Goal: Transaction & Acquisition: Register for event/course

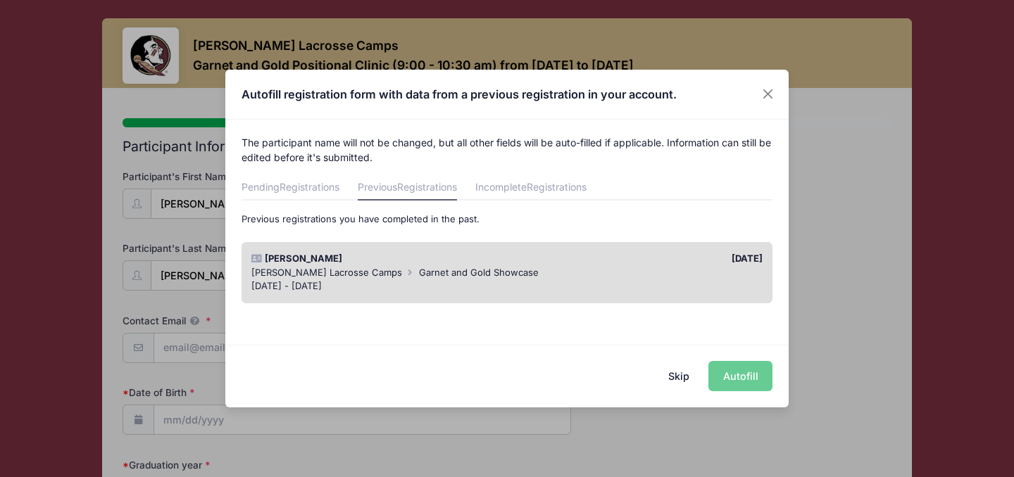
click at [437, 275] on span "Garnet and Gold Showcase" at bounding box center [479, 272] width 120 height 11
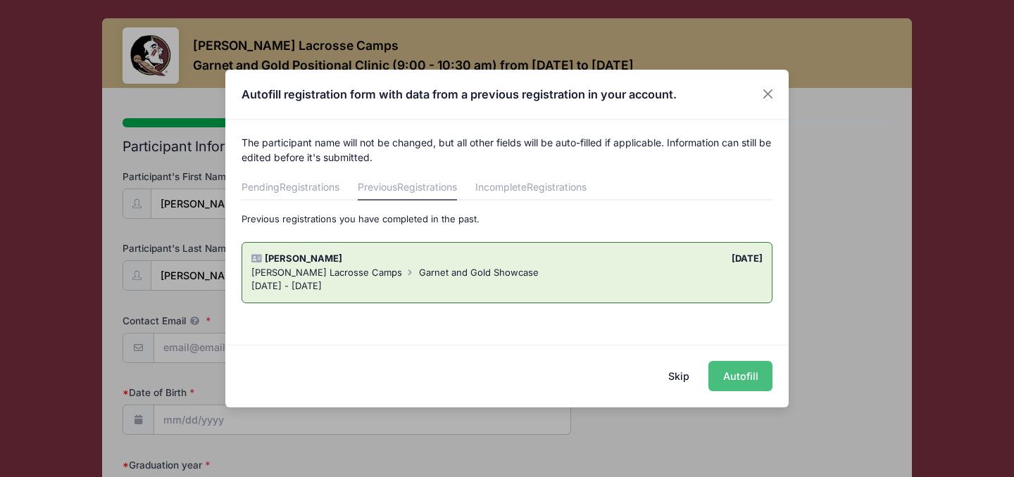
click at [752, 379] on button "Autofill" at bounding box center [740, 376] width 64 height 30
type input "[EMAIL_ADDRESS][DOMAIN_NAME]"
type input "[DATE]"
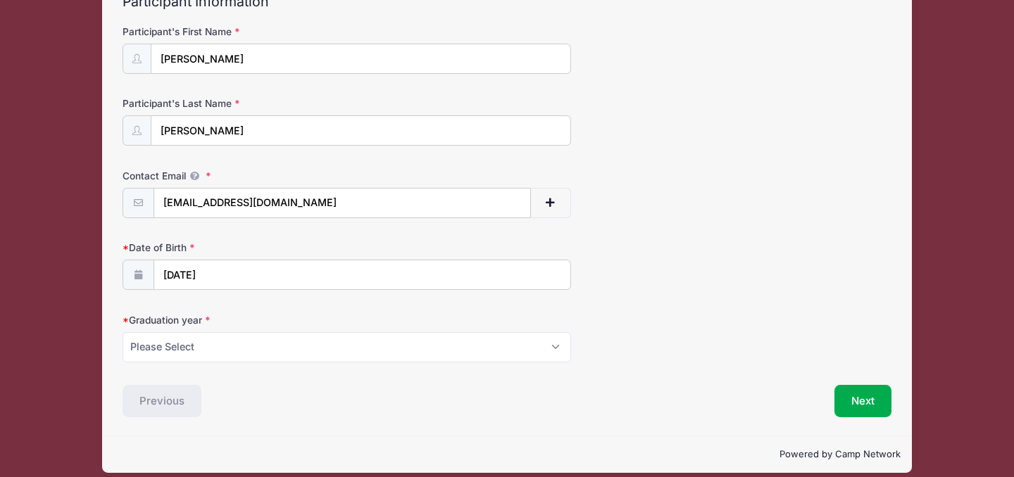
scroll to position [158, 0]
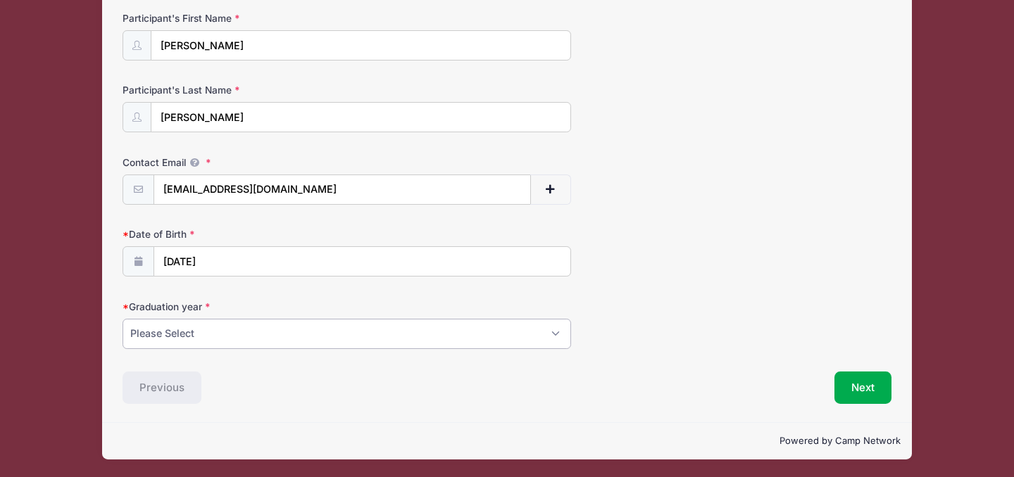
click at [536, 333] on select "Please Select 2027 2028 2029" at bounding box center [346, 334] width 448 height 30
select select "2027"
click at [887, 391] on button "Next" at bounding box center [862, 388] width 57 height 32
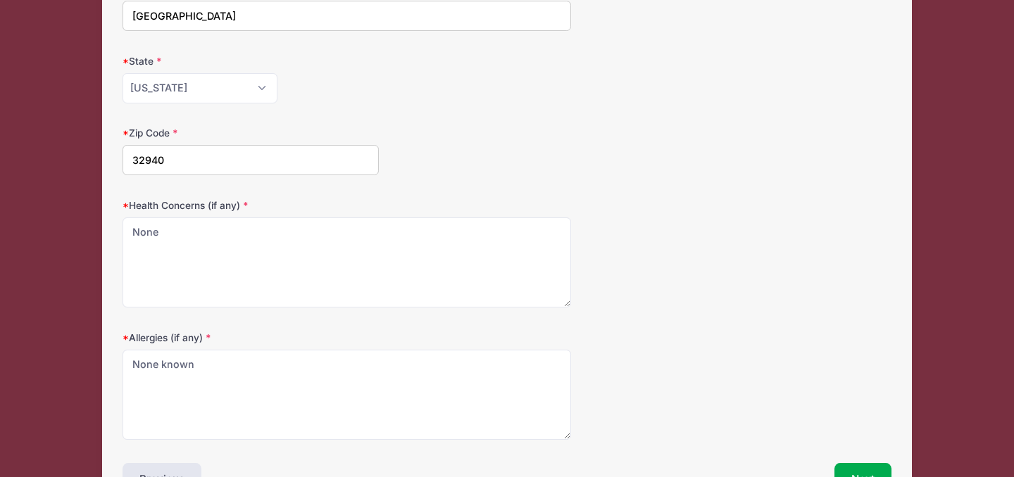
scroll to position [351, 0]
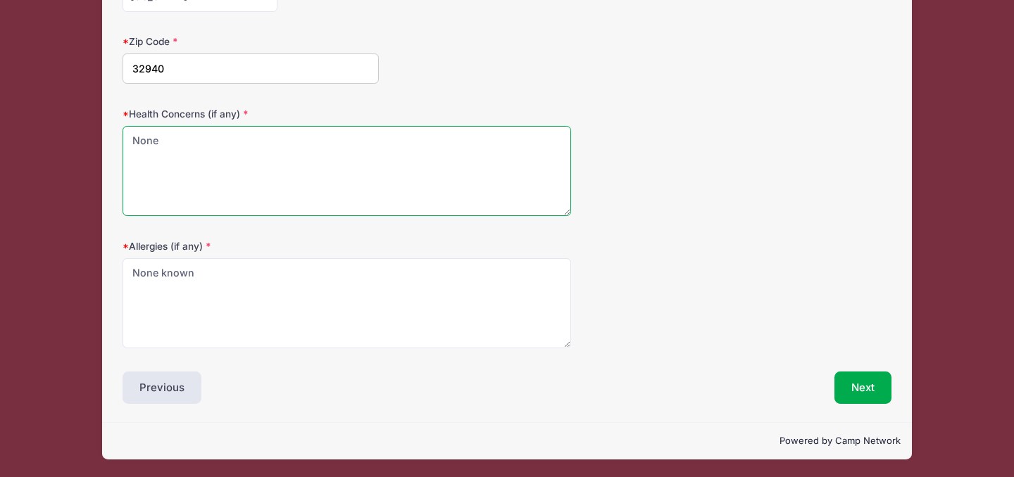
click at [300, 162] on textarea "None" at bounding box center [346, 171] width 448 height 91
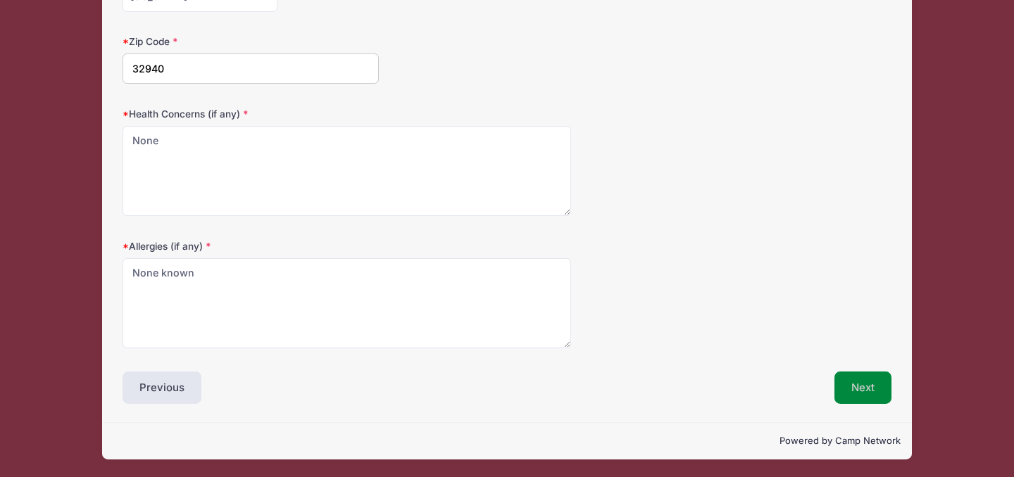
click at [872, 383] on button "Next" at bounding box center [862, 388] width 57 height 32
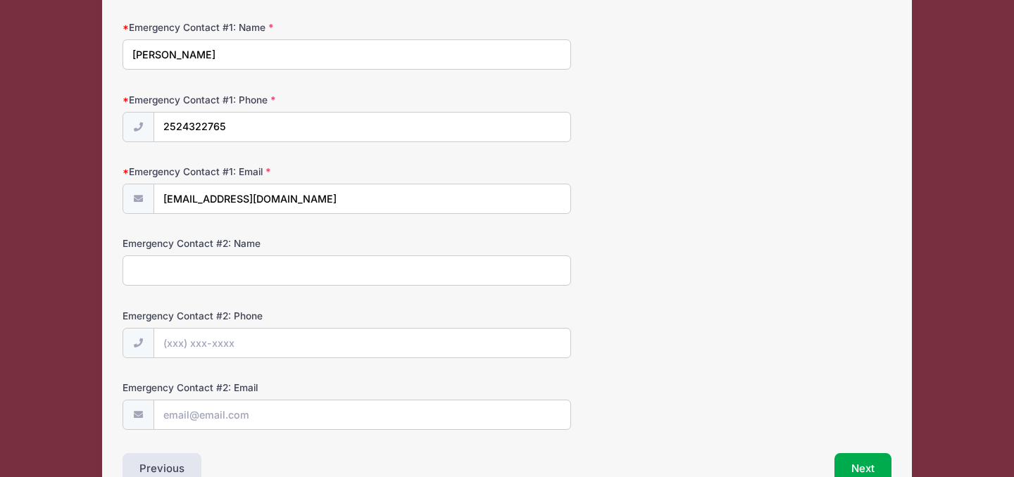
scroll to position [447, 0]
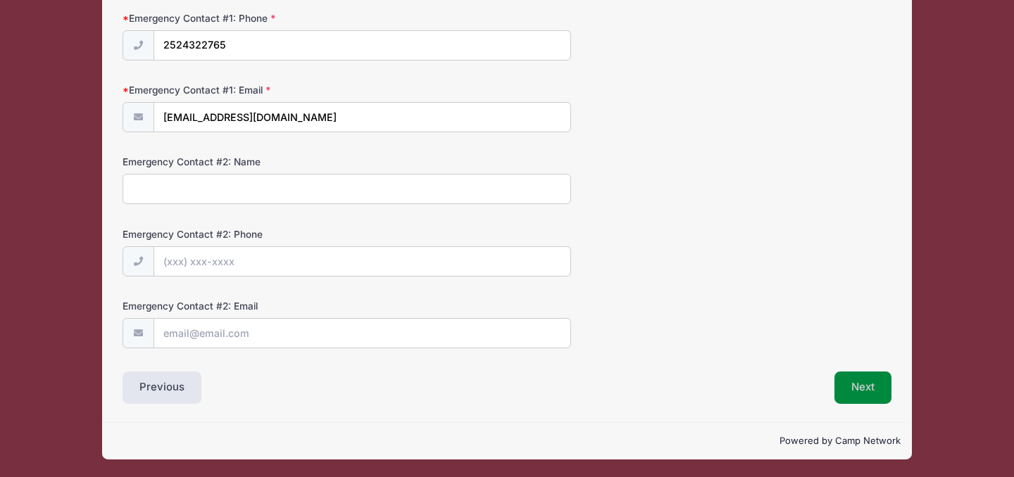
click at [857, 383] on button "Next" at bounding box center [862, 388] width 57 height 32
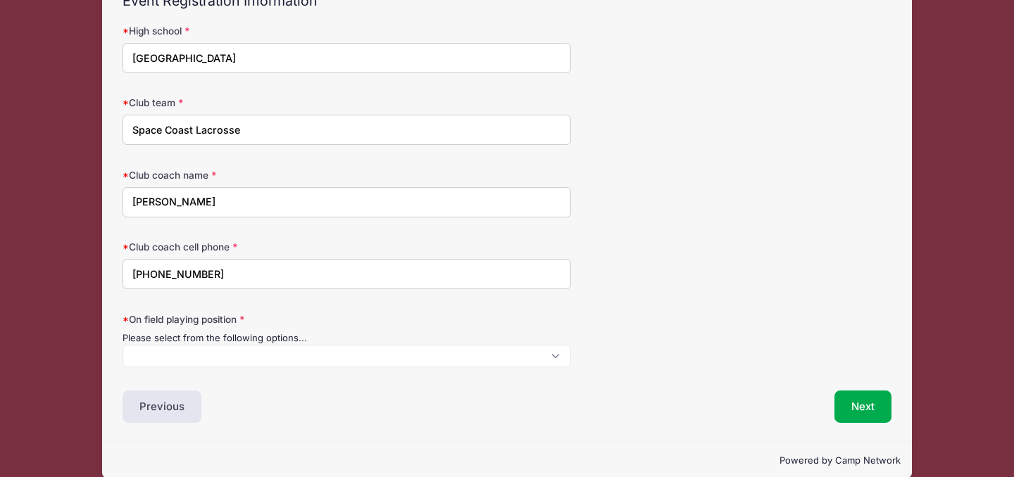
scroll to position [149, 0]
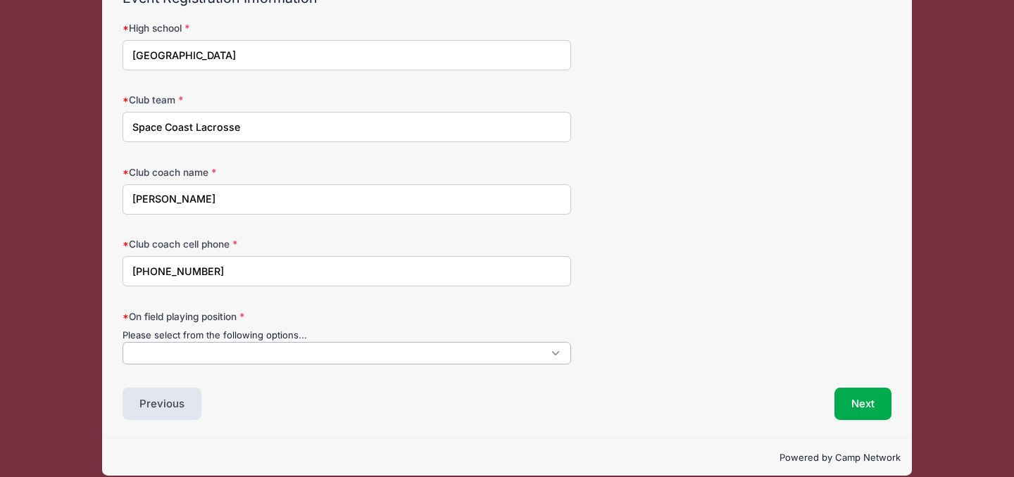
click at [417, 353] on span at bounding box center [346, 353] width 448 height 23
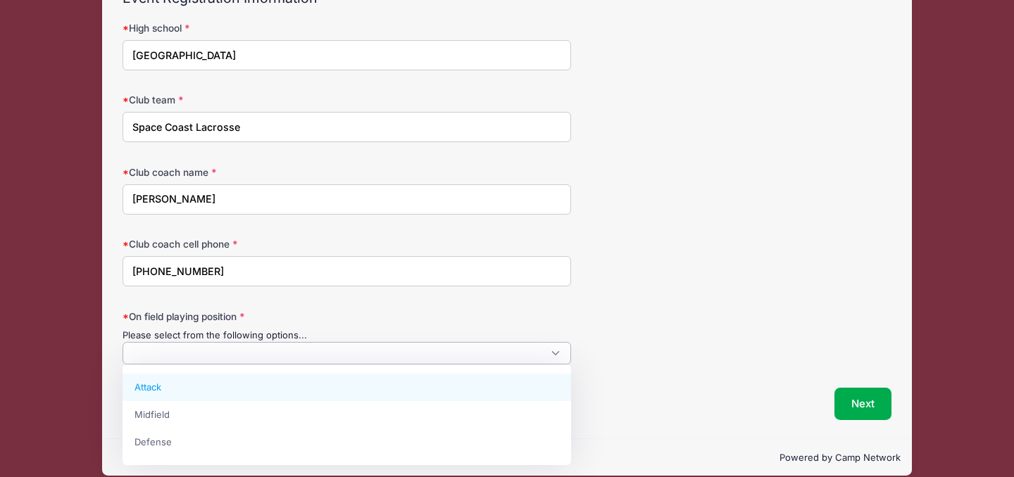
select select "Attack"
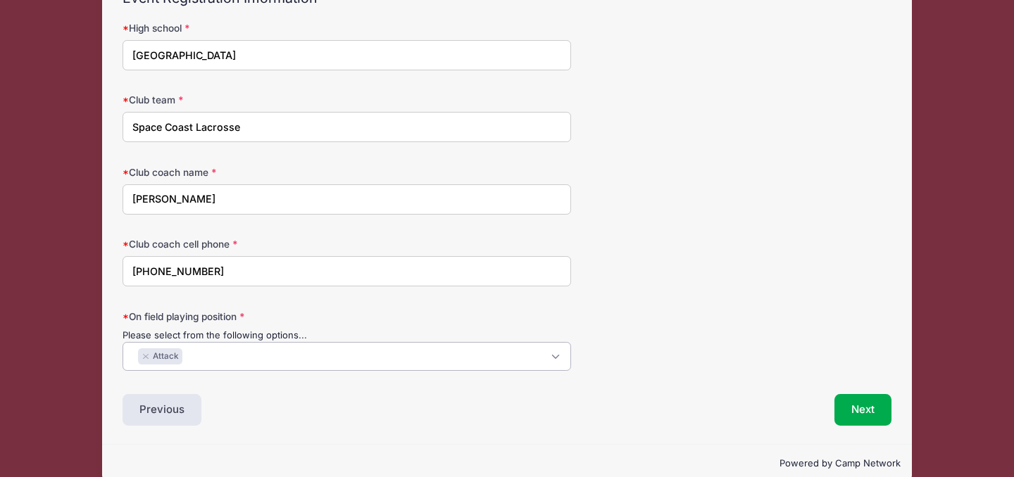
click at [346, 359] on span "× Attack" at bounding box center [346, 356] width 448 height 29
click at [837, 415] on button "Next" at bounding box center [862, 410] width 57 height 32
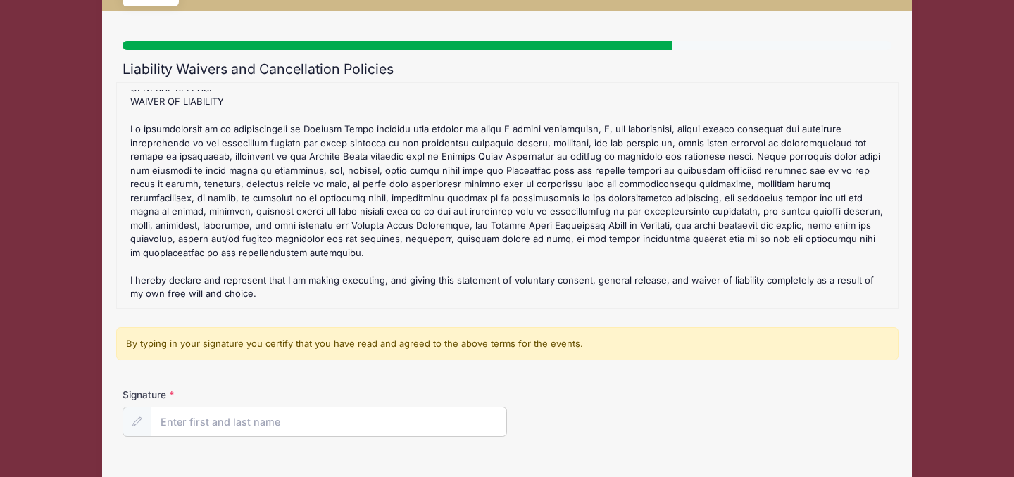
scroll to position [184, 0]
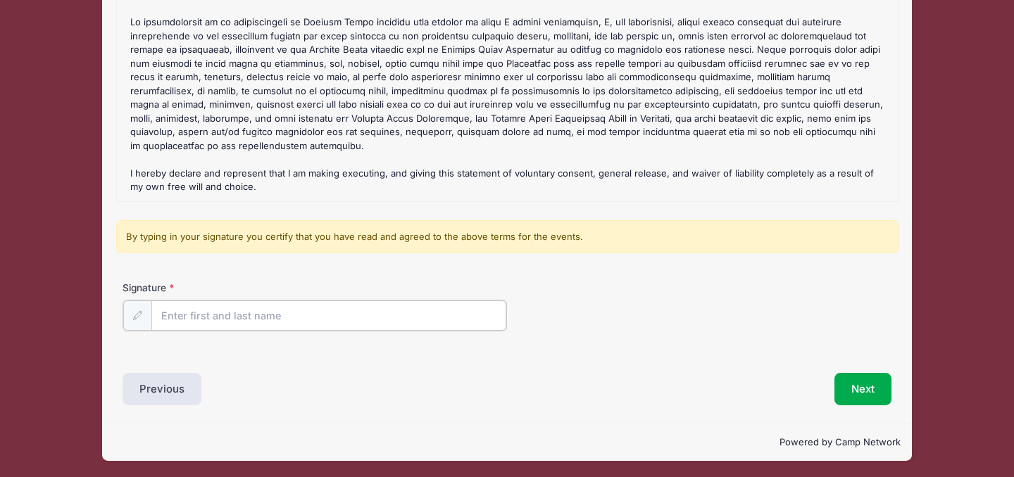
click at [332, 327] on input "Signature" at bounding box center [328, 316] width 355 height 30
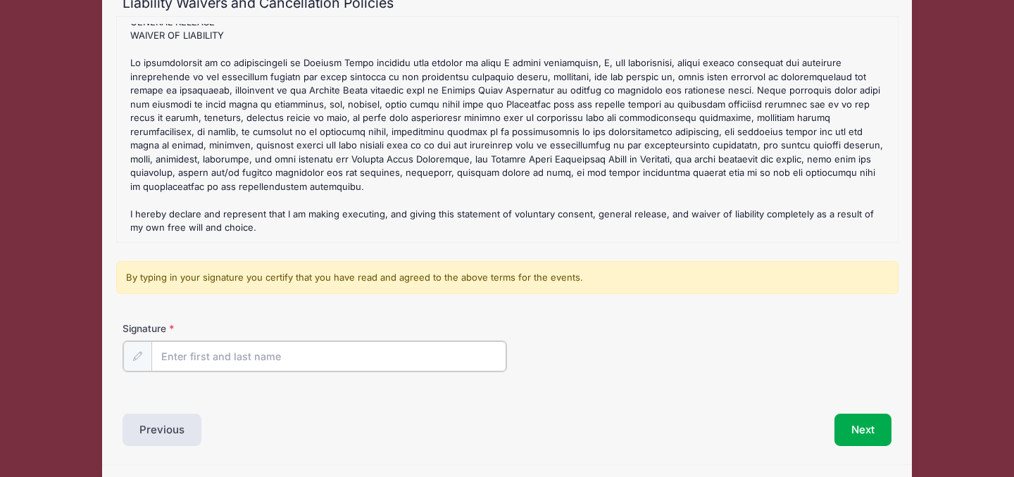
scroll to position [186, 0]
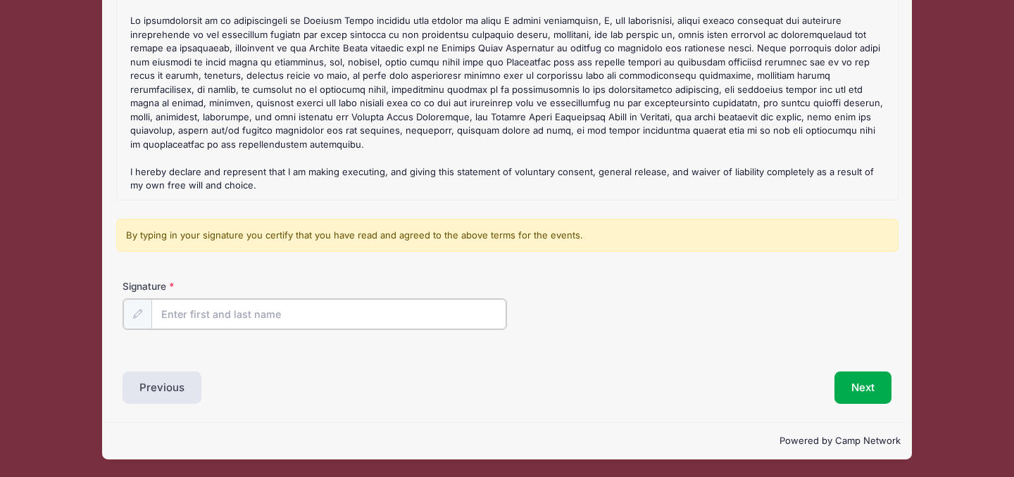
click at [311, 315] on input "Signature" at bounding box center [328, 314] width 355 height 30
type input "[PERSON_NAME]"
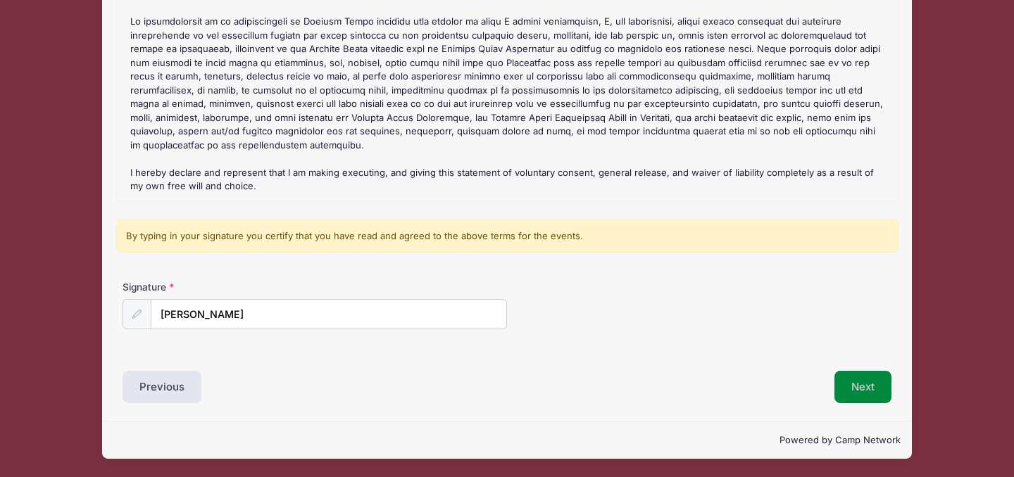
scroll to position [184, 0]
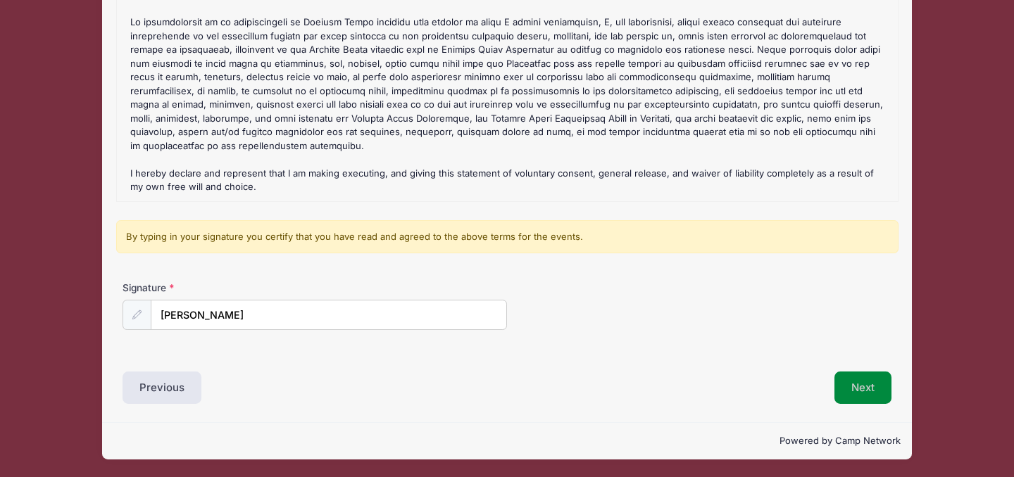
click at [848, 398] on button "Next" at bounding box center [862, 388] width 57 height 32
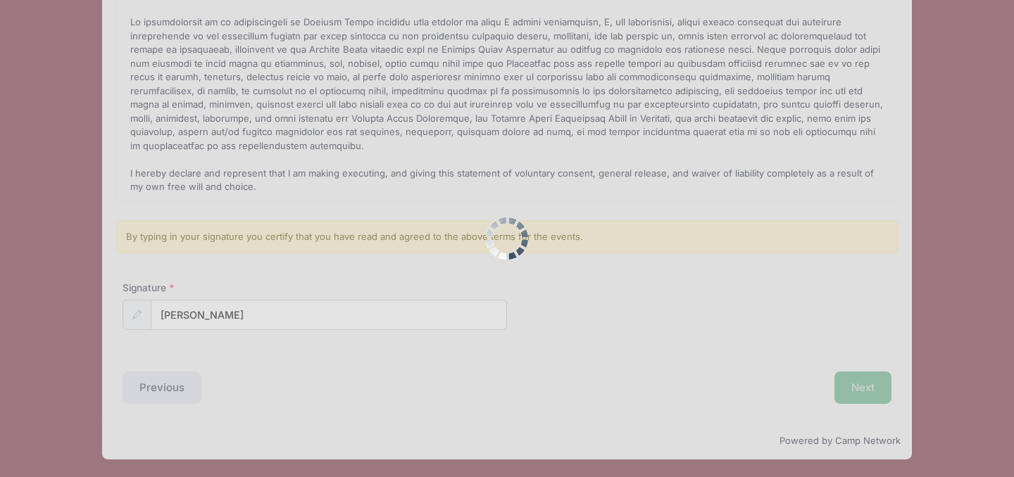
scroll to position [0, 0]
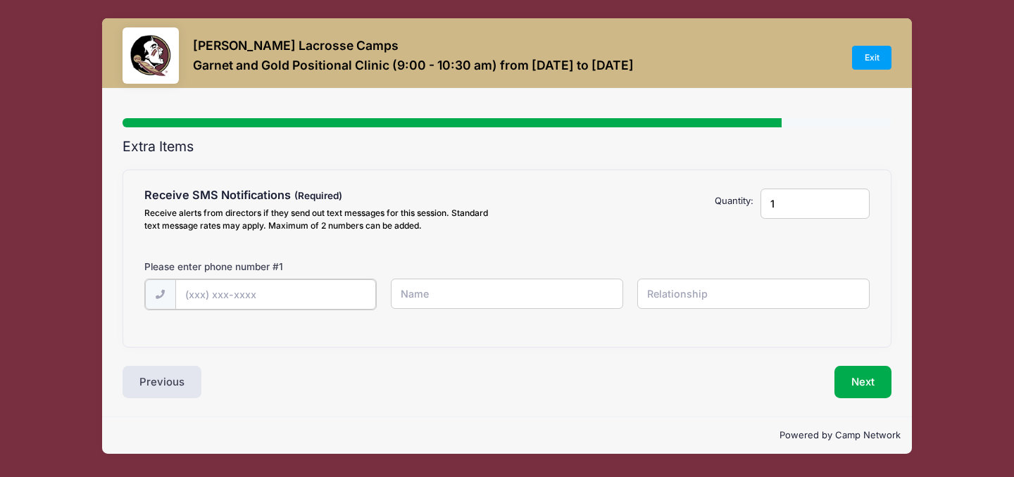
click at [0, 0] on input "text" at bounding box center [0, 0] width 0 height 0
type input "[PHONE_NUMBER]"
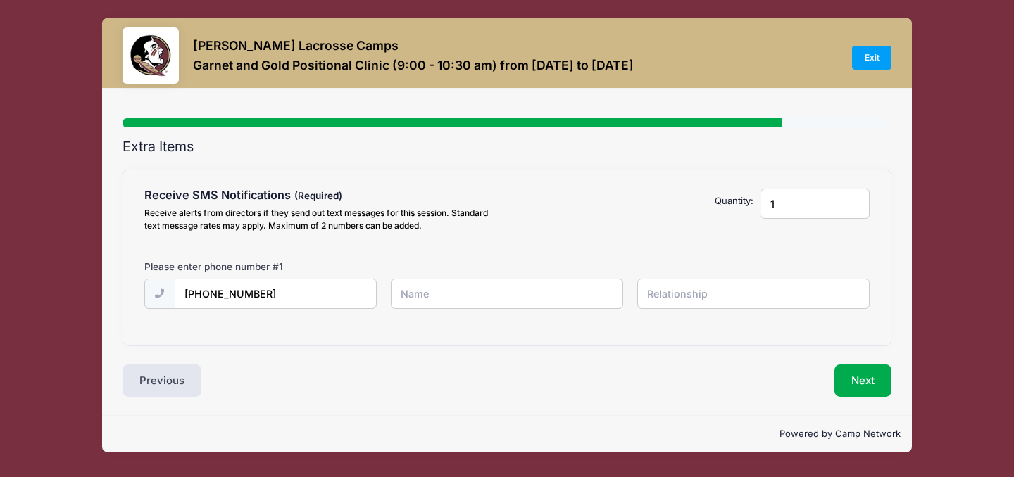
click at [0, 0] on input "text" at bounding box center [0, 0] width 0 height 0
type input "[PERSON_NAME]"
type input "Mother"
click at [868, 385] on button "Next" at bounding box center [862, 381] width 57 height 32
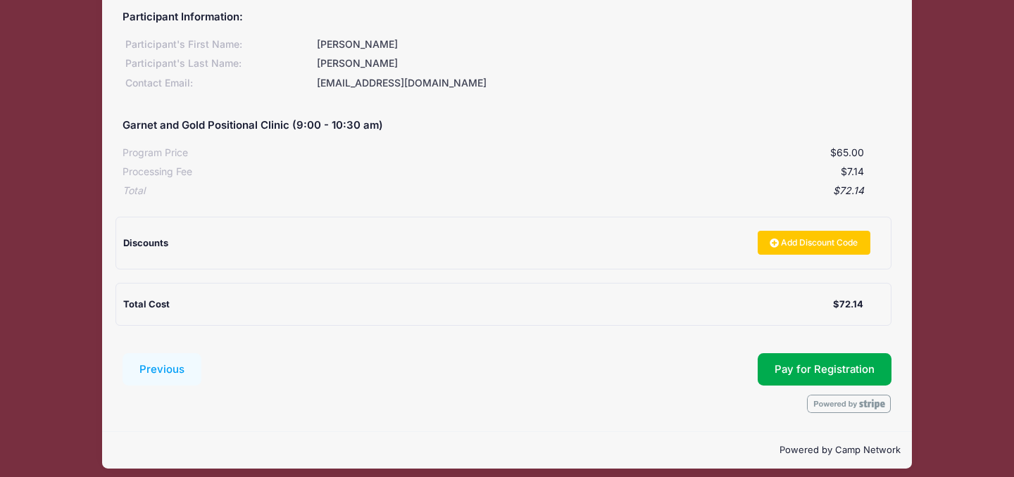
scroll to position [161, 0]
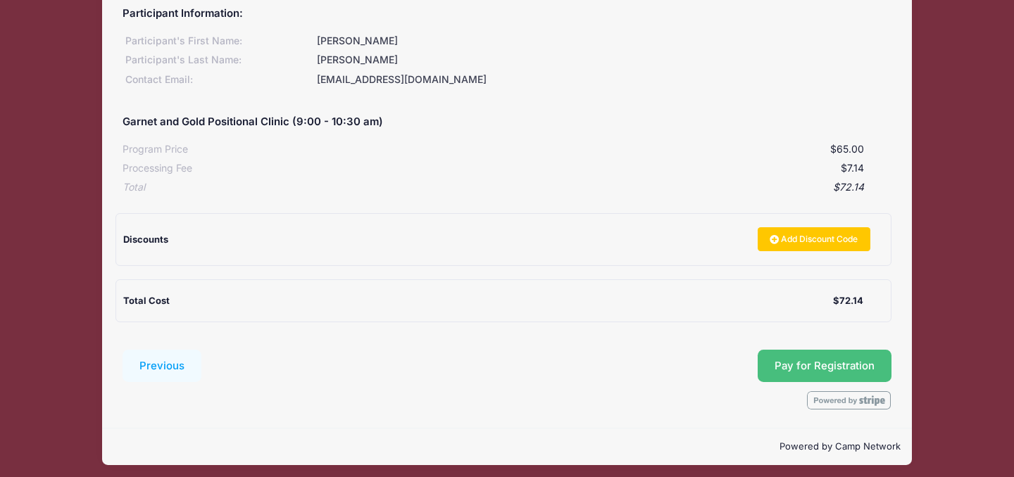
click at [815, 365] on span "Pay for Registration" at bounding box center [824, 366] width 100 height 13
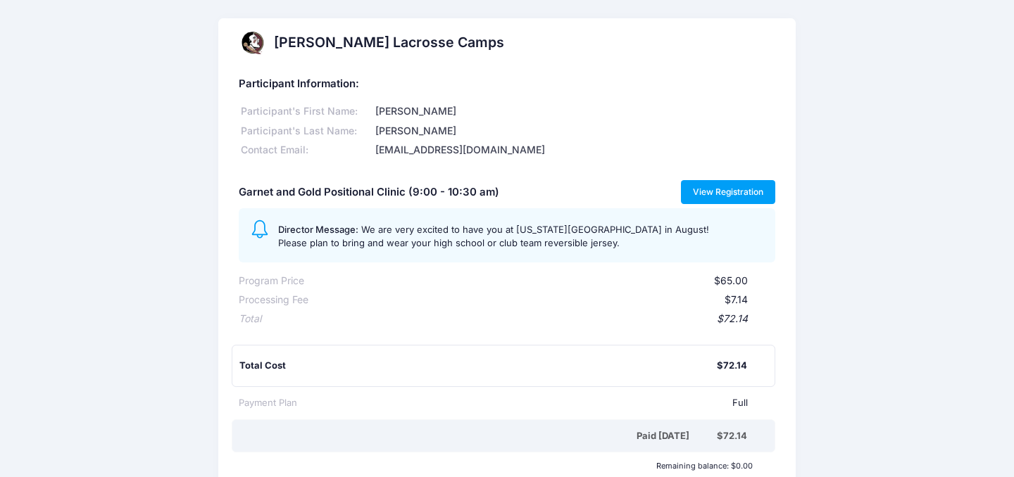
click at [750, 196] on link "View Registration" at bounding box center [728, 192] width 95 height 24
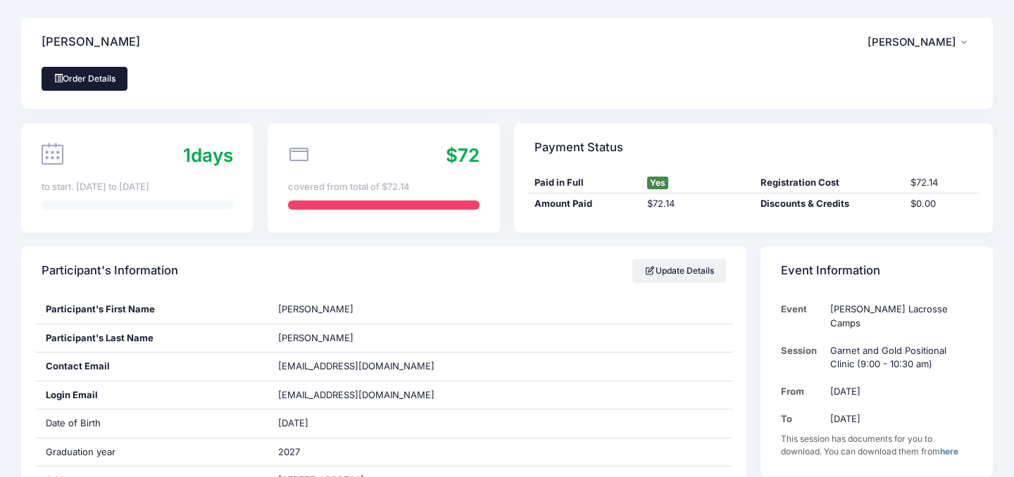
click at [83, 82] on link "Order Details" at bounding box center [85, 79] width 86 height 24
click at [932, 39] on span "[PERSON_NAME]" at bounding box center [911, 42] width 89 height 13
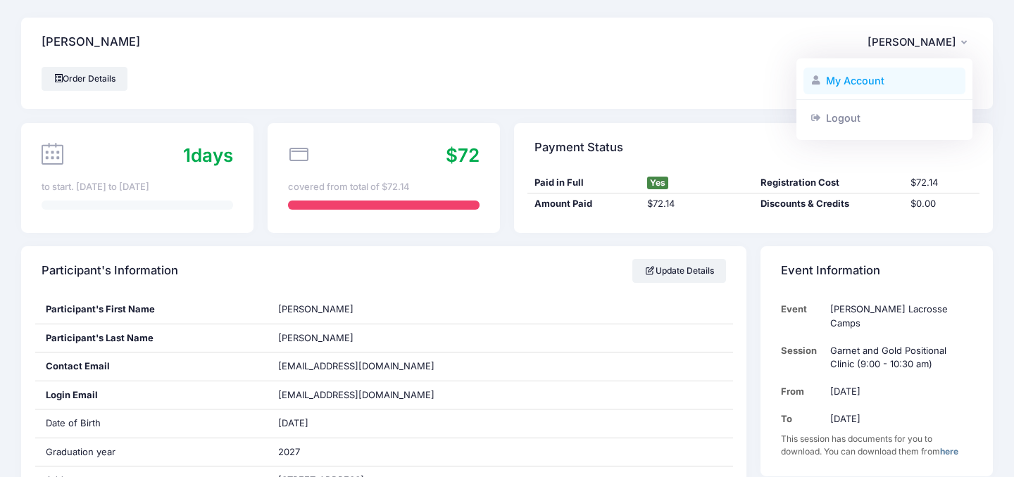
click at [836, 80] on link "My Account" at bounding box center [884, 81] width 163 height 27
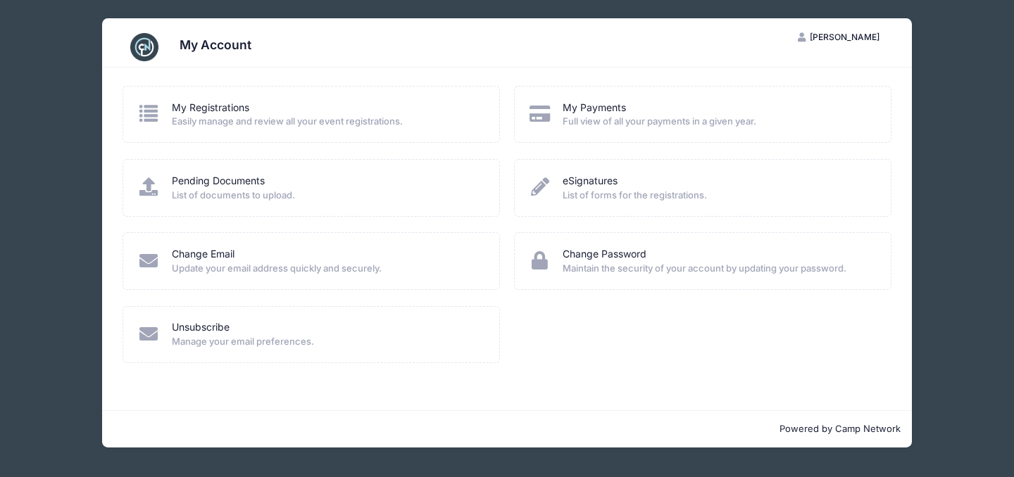
click at [285, 106] on div "My Registrations" at bounding box center [327, 108] width 310 height 15
click at [158, 115] on icon at bounding box center [148, 113] width 23 height 18
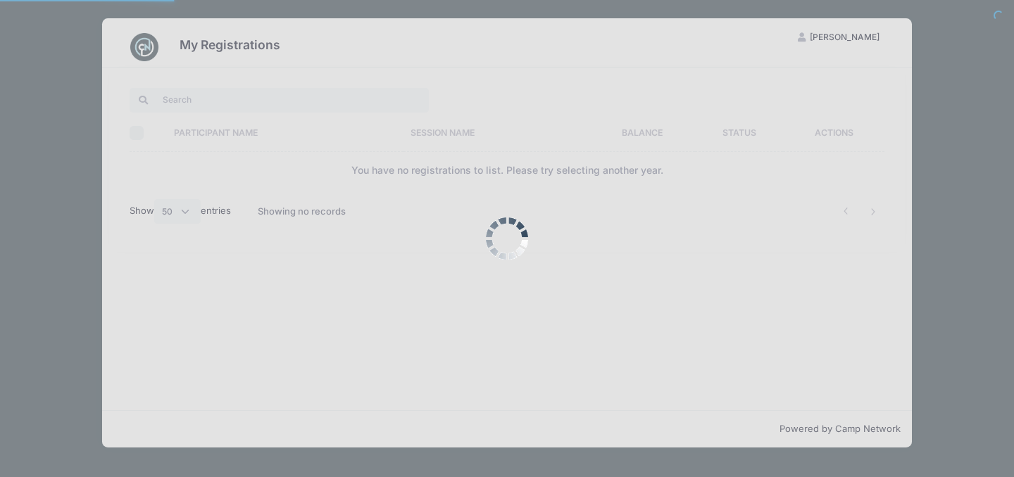
select select "50"
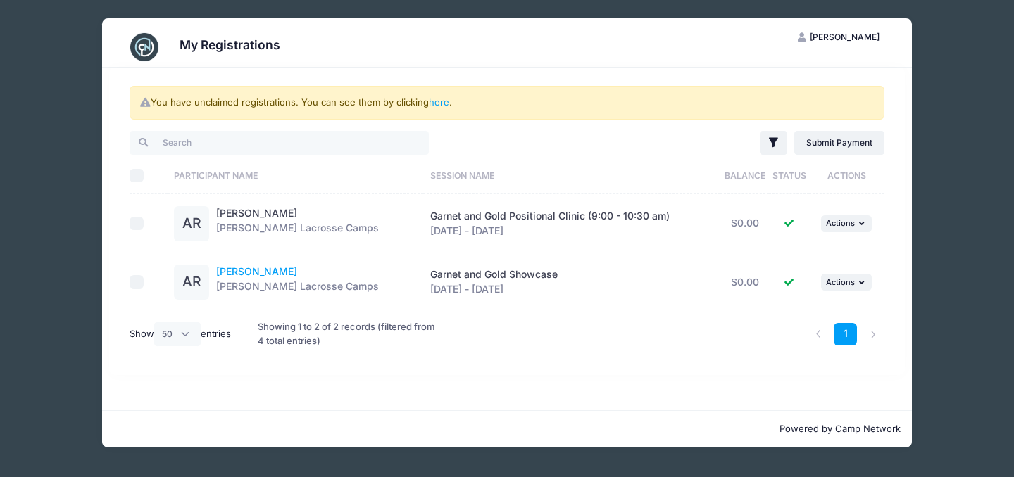
click at [240, 272] on link "[PERSON_NAME]" at bounding box center [256, 271] width 81 height 12
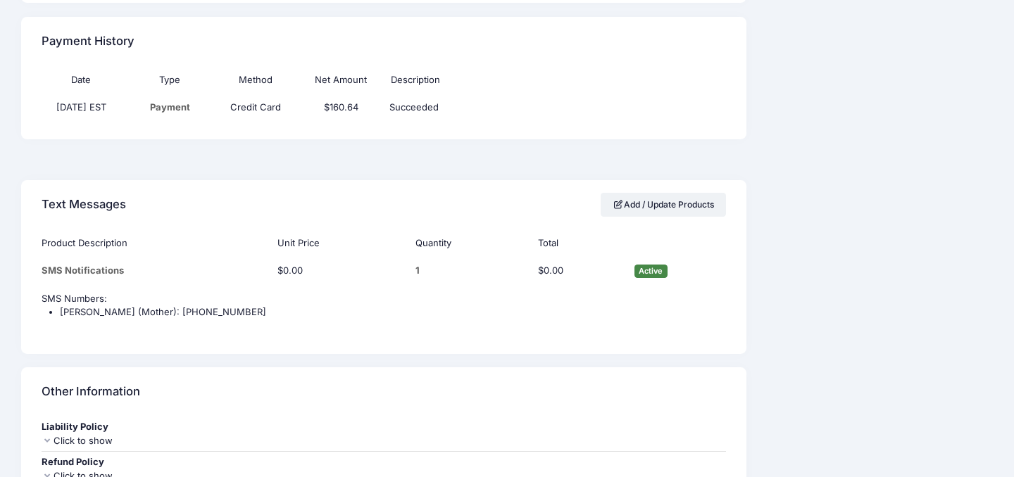
scroll to position [1161, 0]
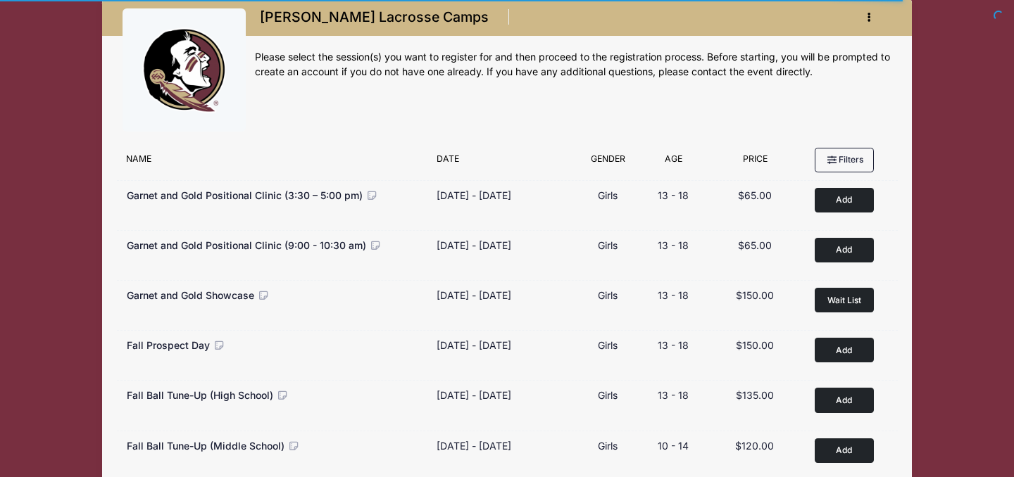
scroll to position [31, 0]
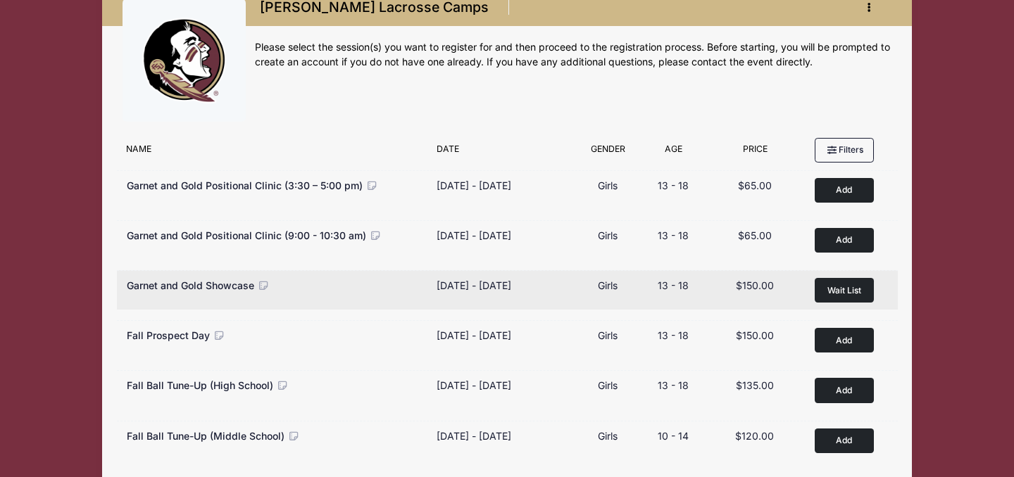
click at [187, 278] on div "Garnet and Gold Showcase" at bounding box center [198, 285] width 143 height 15
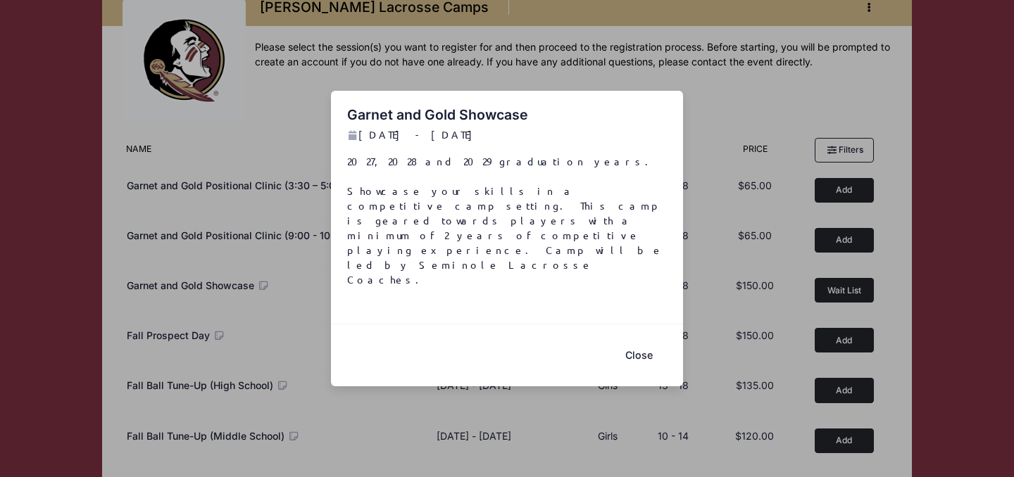
click at [651, 340] on button "Close" at bounding box center [638, 355] width 56 height 30
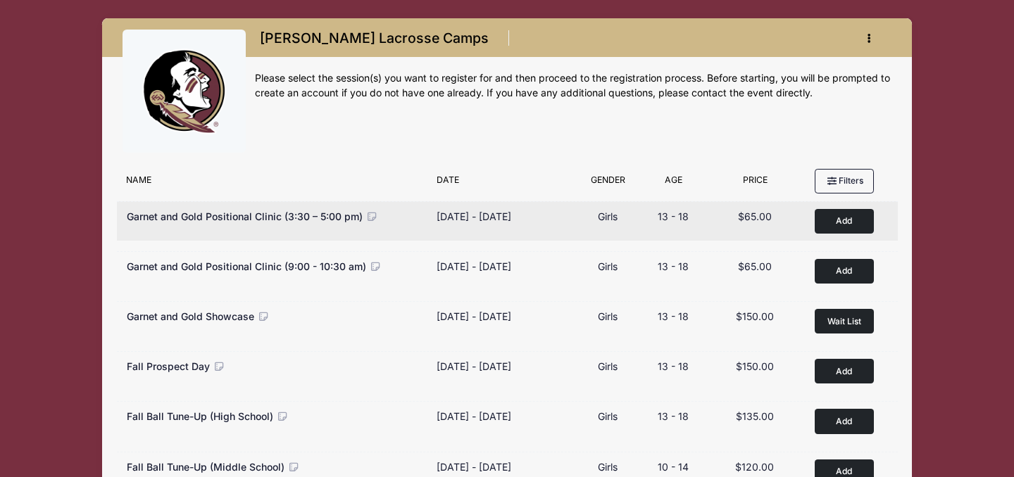
scroll to position [97, 0]
